Goal: Transaction & Acquisition: Register for event/course

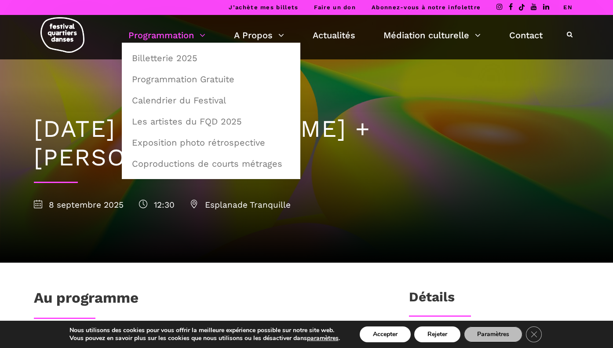
click at [182, 32] on link "Programmation" at bounding box center [166, 35] width 77 height 15
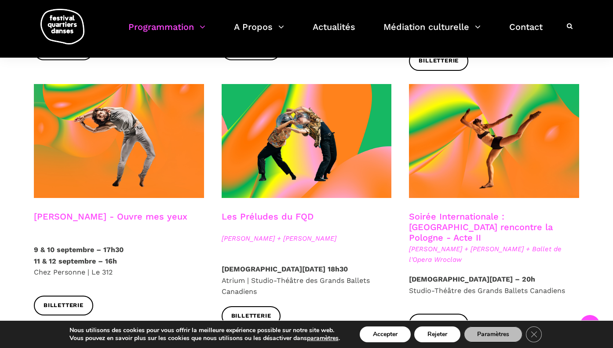
scroll to position [721, 0]
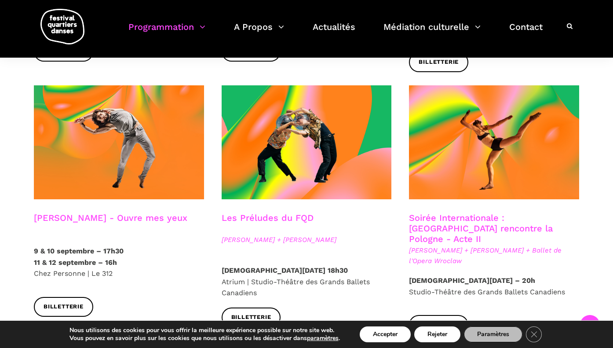
click at [311, 266] on strong "[DEMOGRAPHIC_DATA][DATE] 18h30" at bounding box center [285, 270] width 126 height 8
click at [297, 266] on strong "[DEMOGRAPHIC_DATA][DATE] 18h30" at bounding box center [285, 270] width 126 height 8
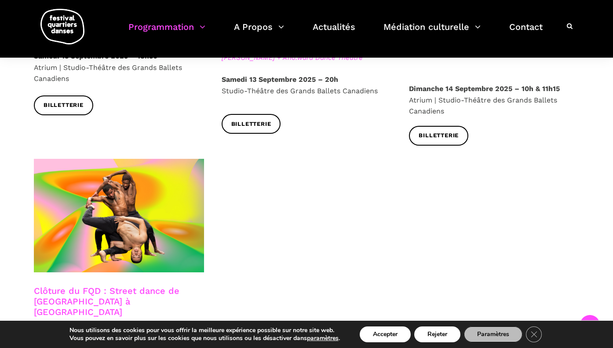
scroll to position [1450, 0]
